Goal: Check status: Check status

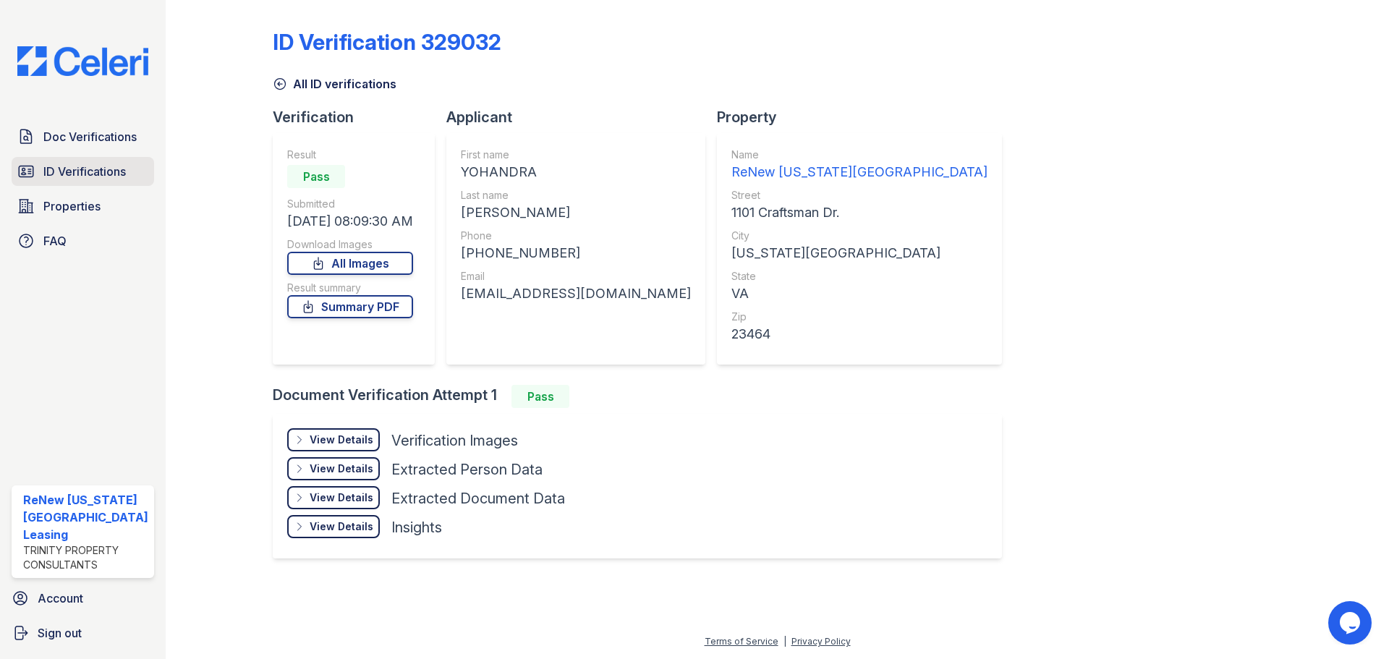
click at [61, 164] on span "ID Verifications" at bounding box center [84, 171] width 82 height 17
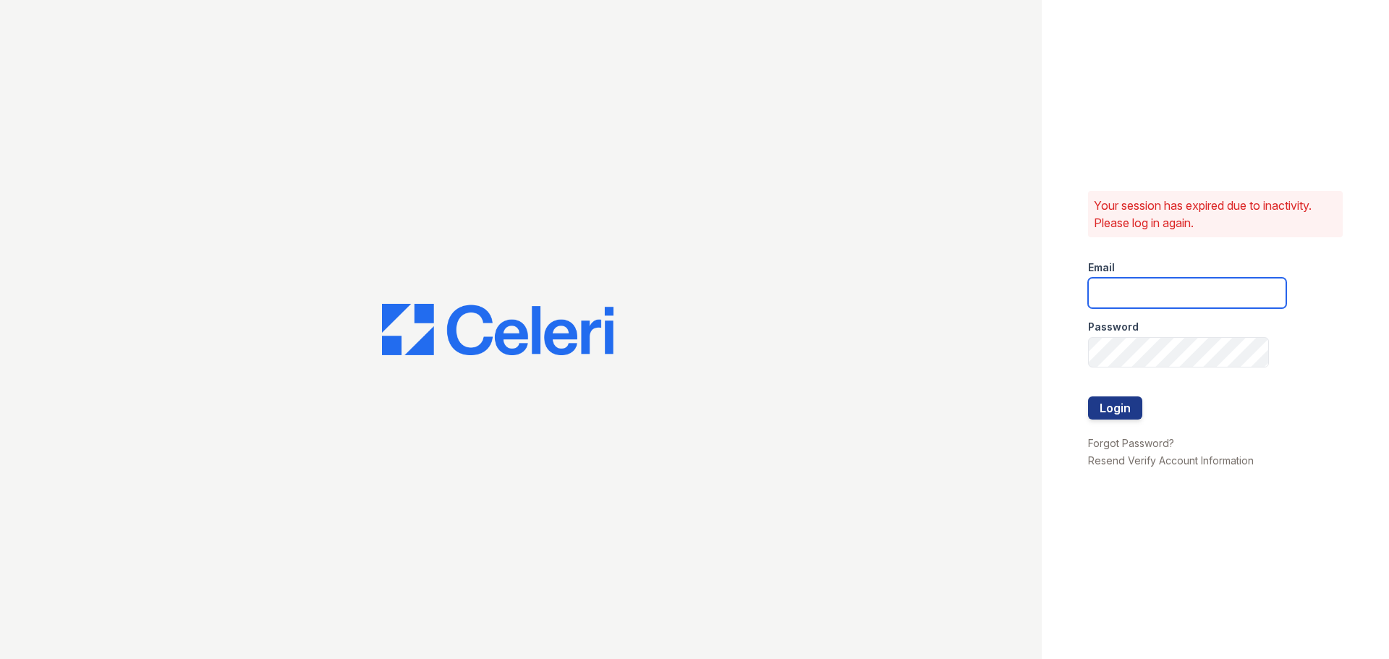
drag, startPoint x: 1132, startPoint y: 279, endPoint x: 1140, endPoint y: 304, distance: 26.1
click at [1132, 279] on input "email" at bounding box center [1187, 293] width 198 height 30
type input "renewvirginiabeach@trinity-pm.com"
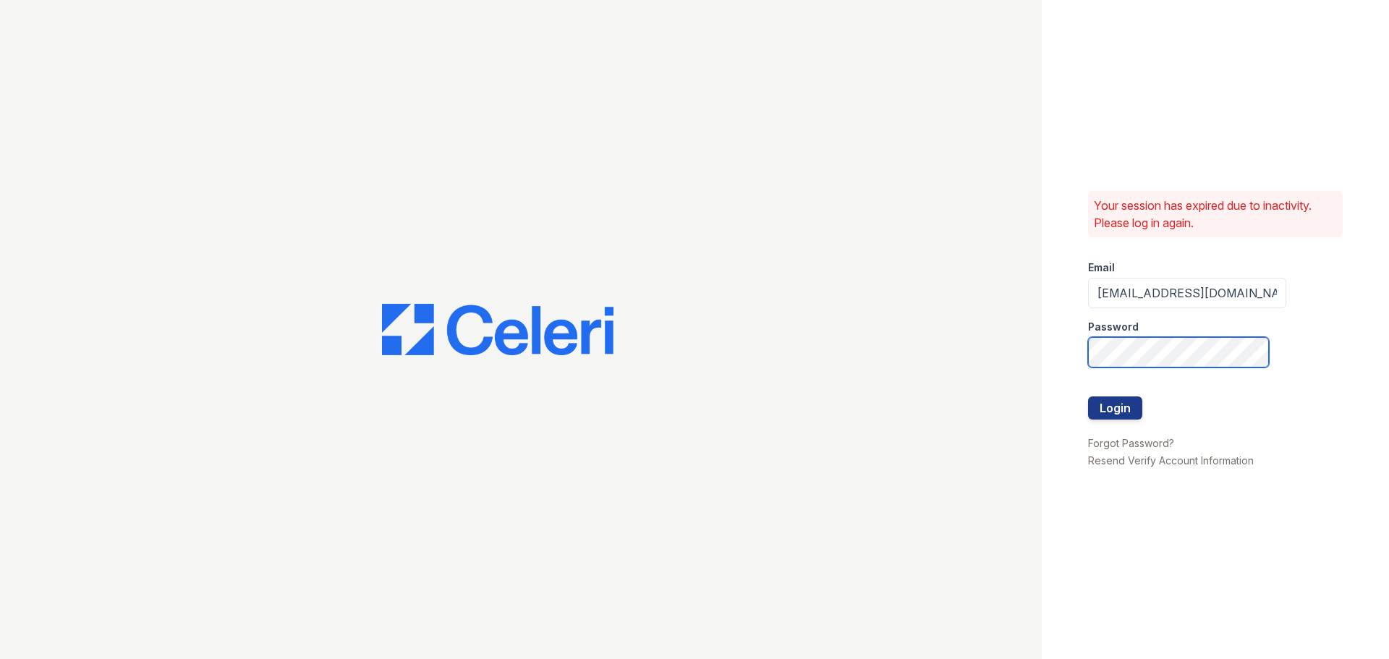
click at [1088, 396] on button "Login" at bounding box center [1115, 407] width 54 height 23
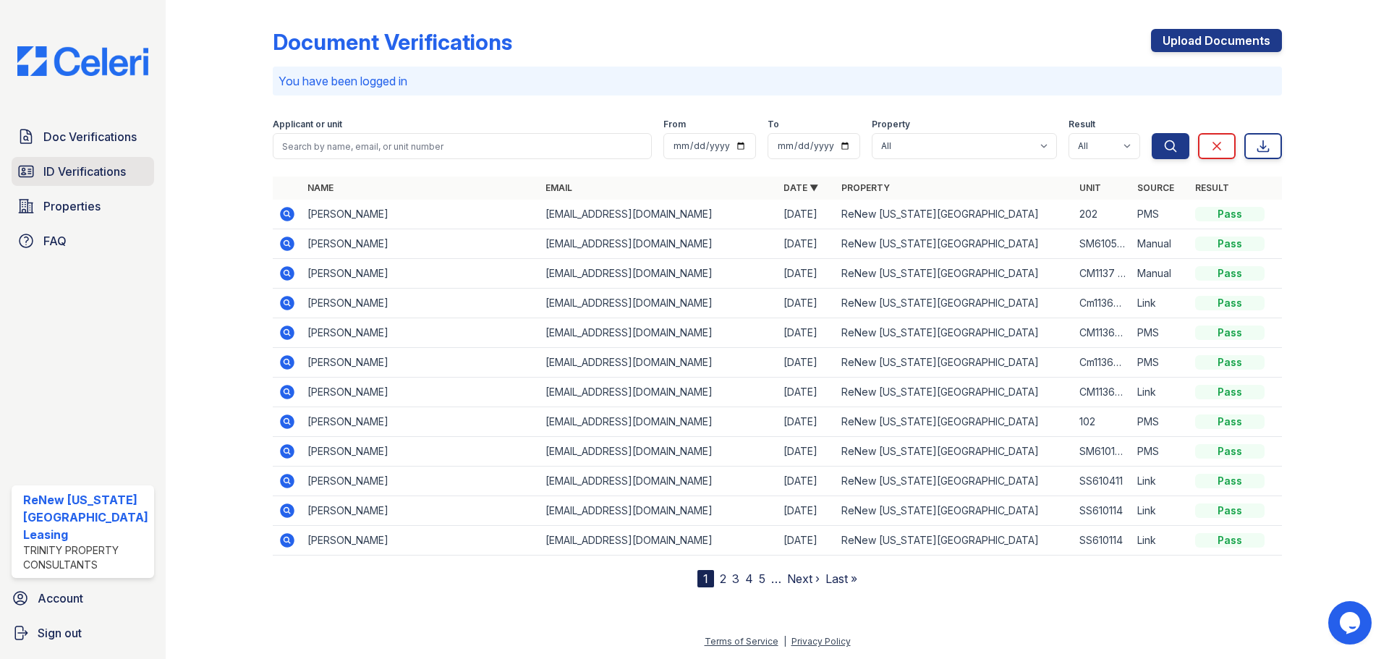
click at [107, 173] on span "ID Verifications" at bounding box center [84, 171] width 82 height 17
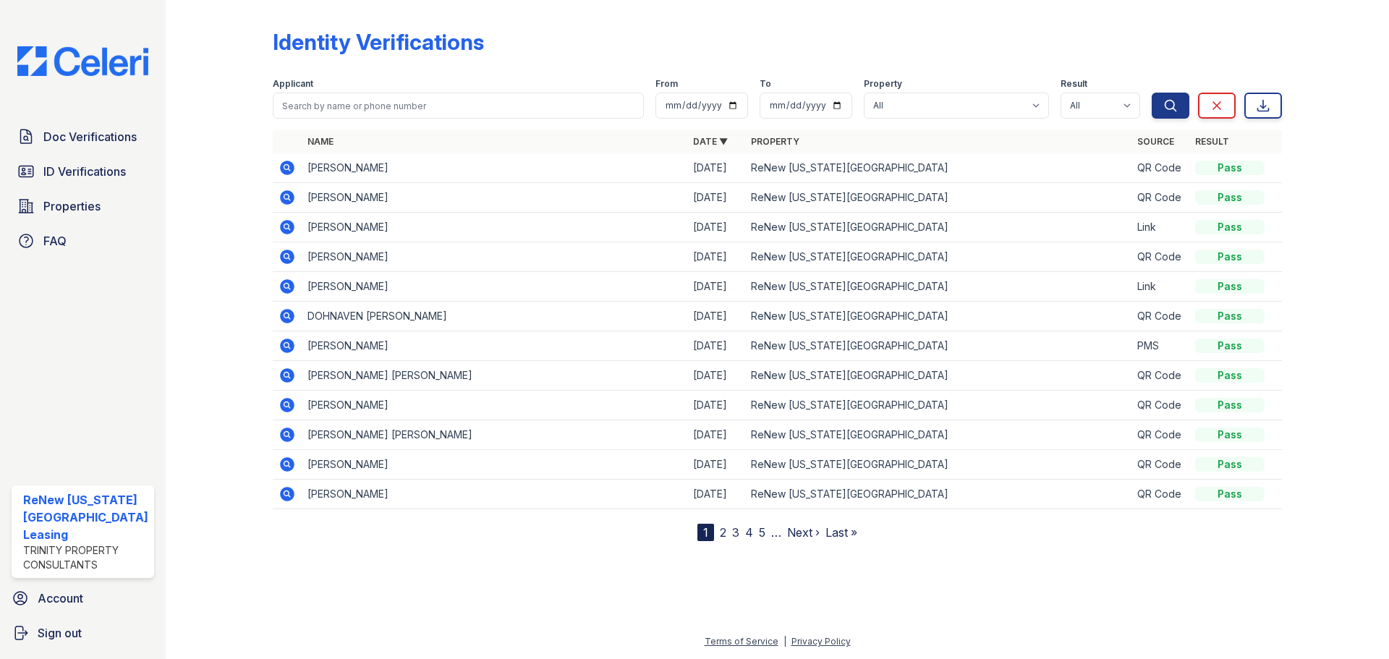
click at [212, 216] on div at bounding box center [231, 273] width 84 height 535
